Goal: Find specific page/section: Find specific page/section

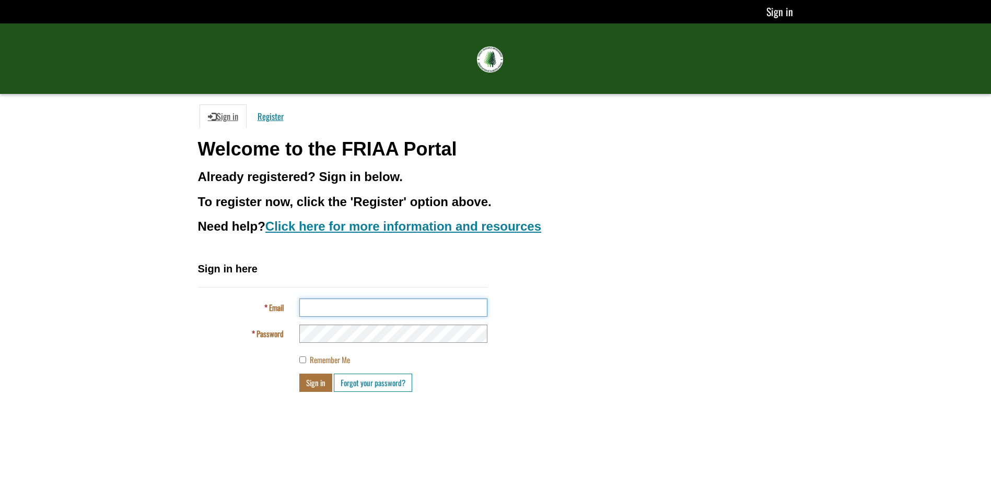
click at [400, 305] on input "Email" at bounding box center [393, 308] width 188 height 18
type input "**********"
click at [317, 378] on button "Sign in" at bounding box center [315, 383] width 33 height 18
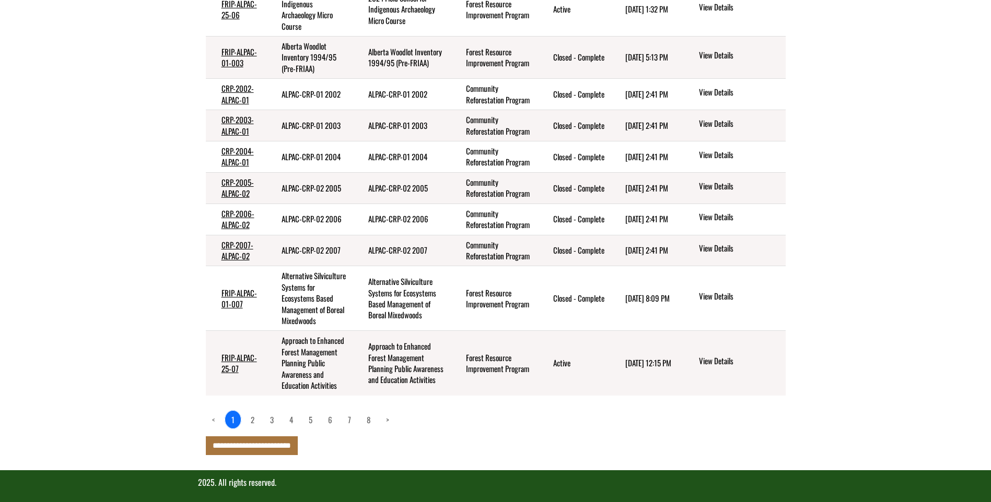
scroll to position [233, 0]
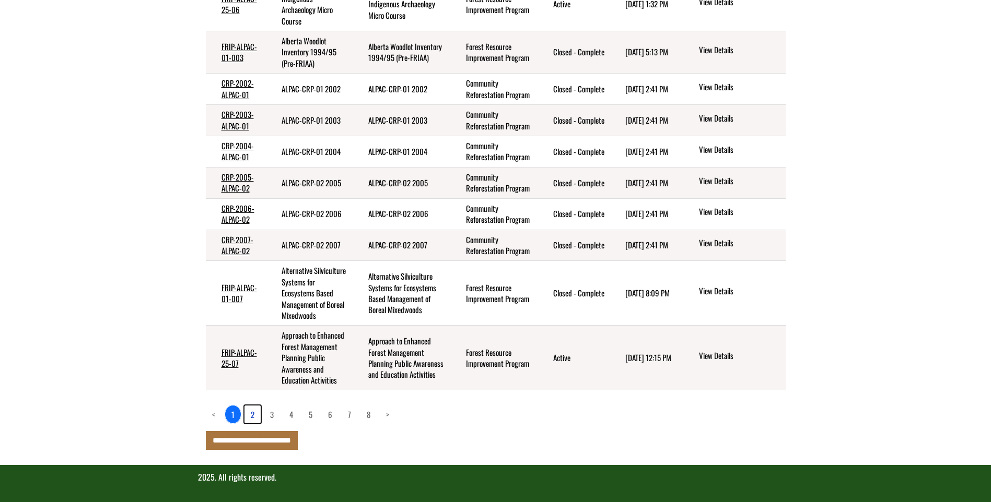
click at [254, 417] on link "2" at bounding box center [252, 415] width 16 height 18
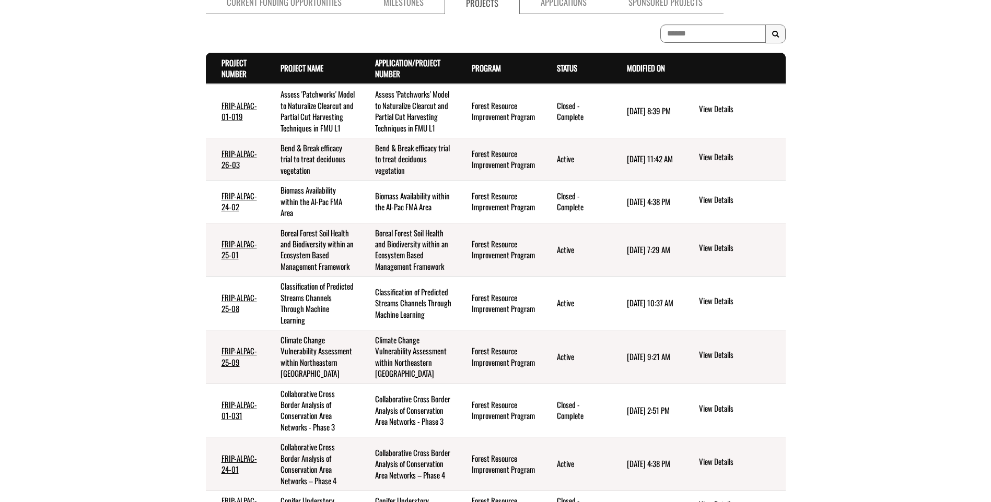
scroll to position [103, 0]
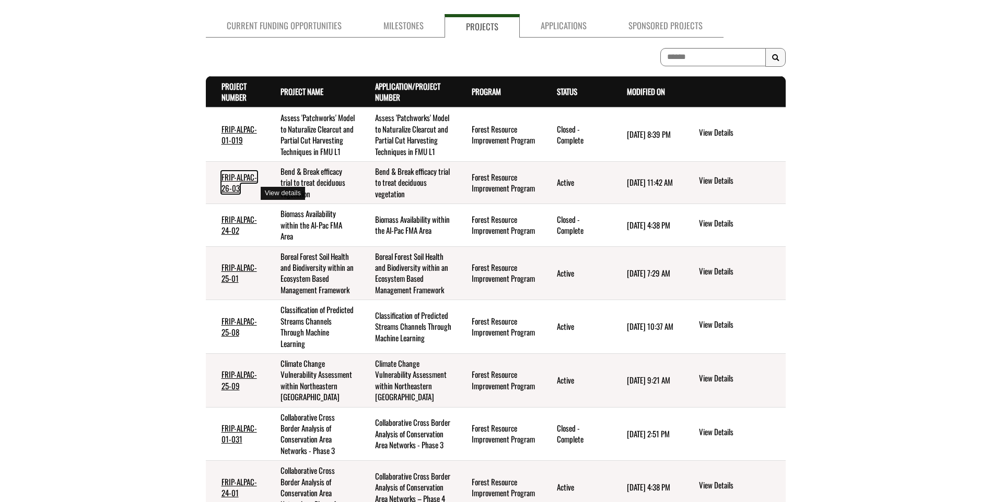
click at [231, 187] on link "FRIP-ALPAC-26-03" at bounding box center [239, 182] width 36 height 22
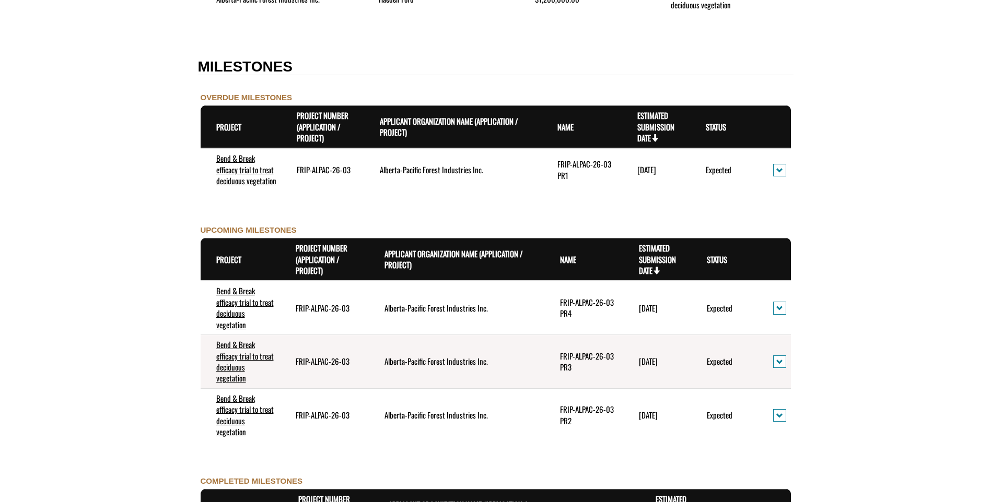
scroll to position [940, 0]
